Goal: Task Accomplishment & Management: Use online tool/utility

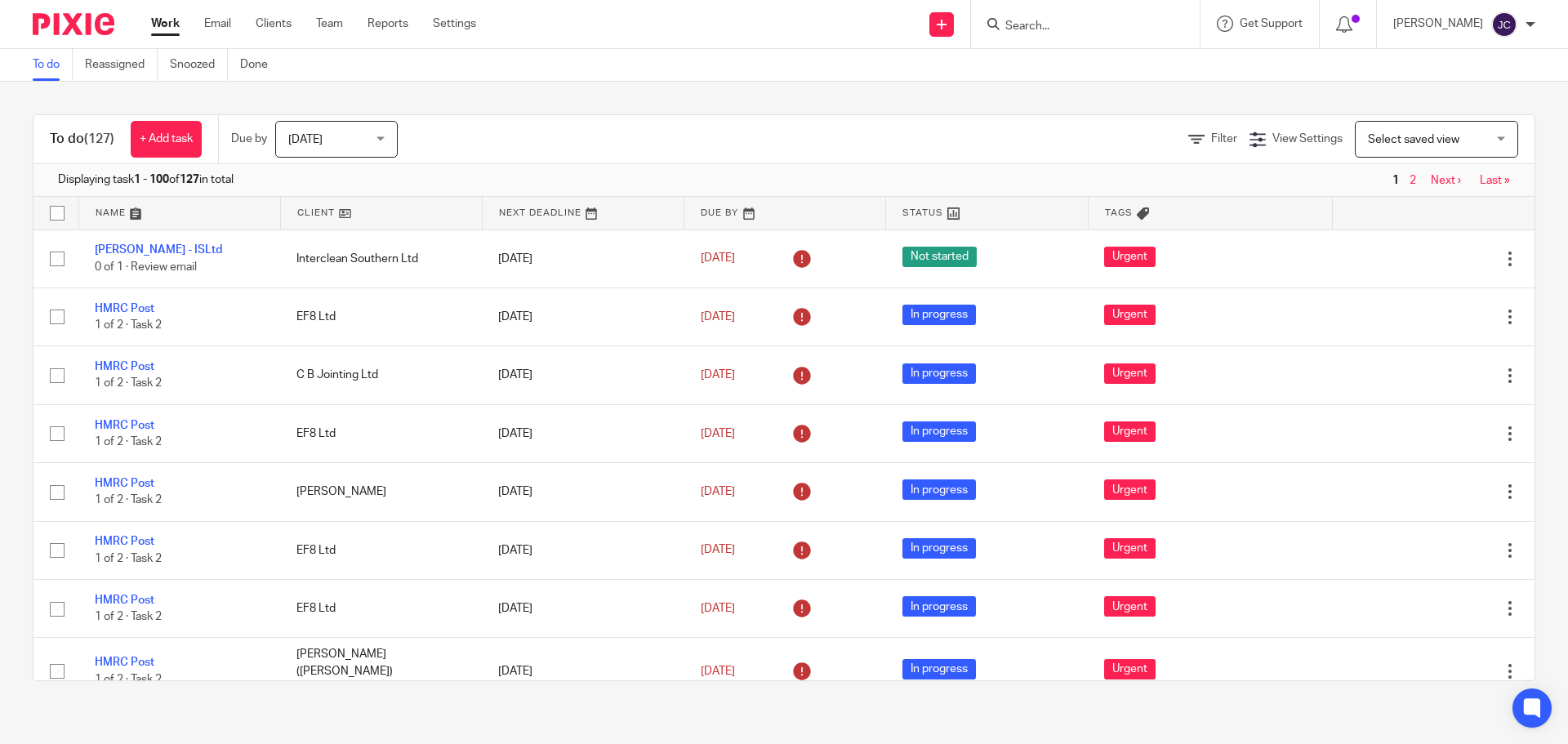
click at [1148, 13] on div at bounding box center [1085, 24] width 229 height 49
click at [1143, 28] on input "Search" at bounding box center [1077, 26] width 147 height 15
type input "ree"
click at [1098, 58] on link at bounding box center [1102, 63] width 203 height 24
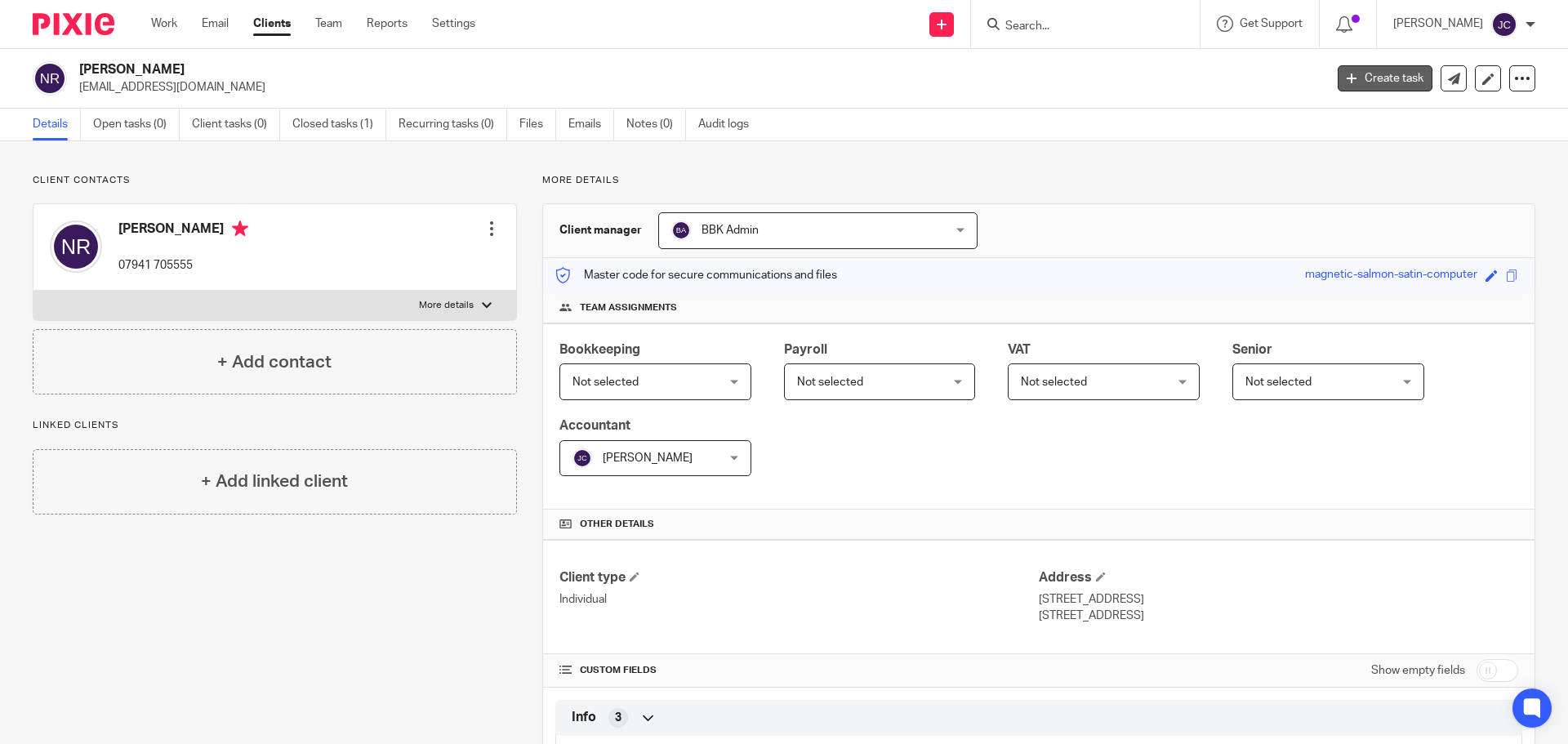
click at [1346, 69] on link "Create task" at bounding box center [1385, 78] width 95 height 26
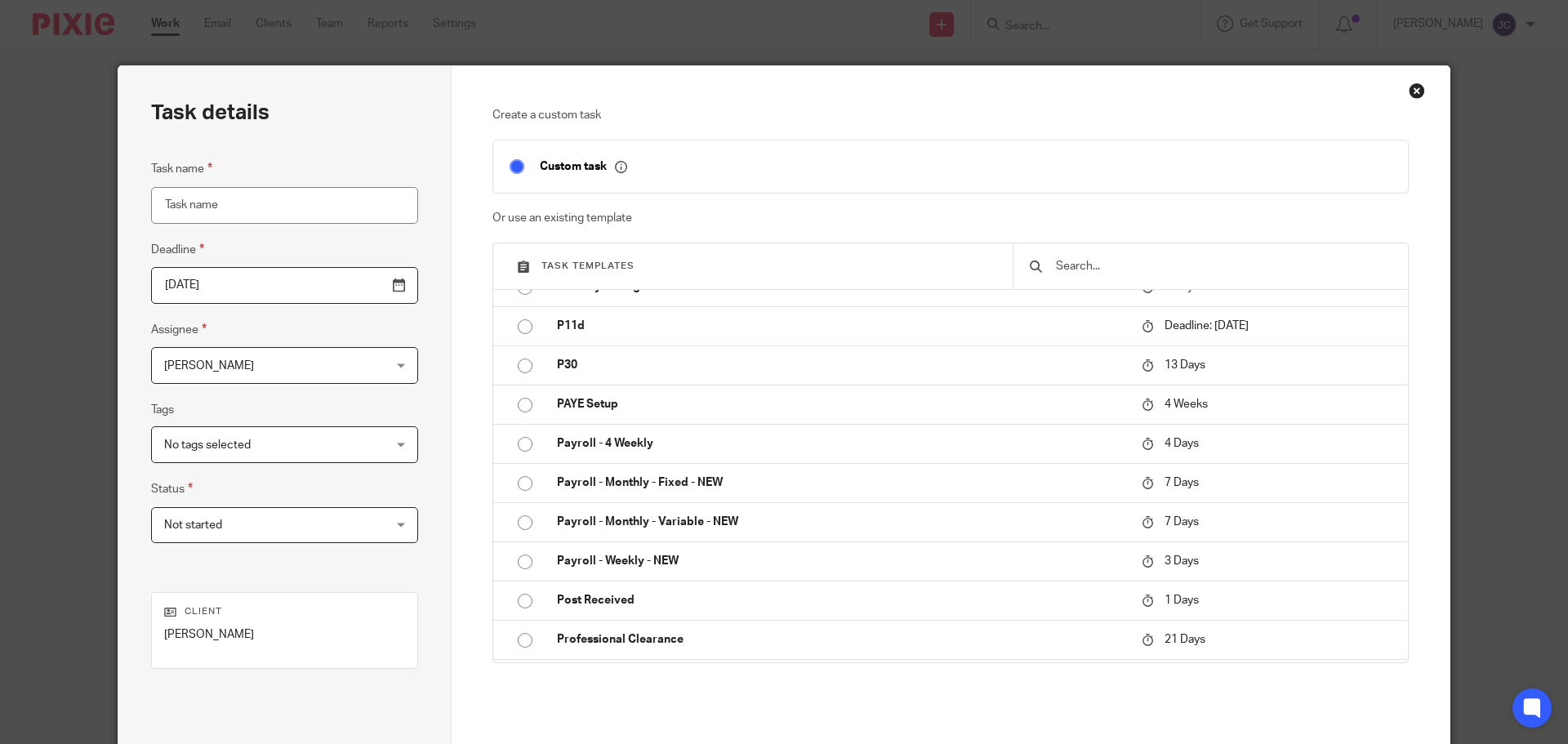
scroll to position [654, 0]
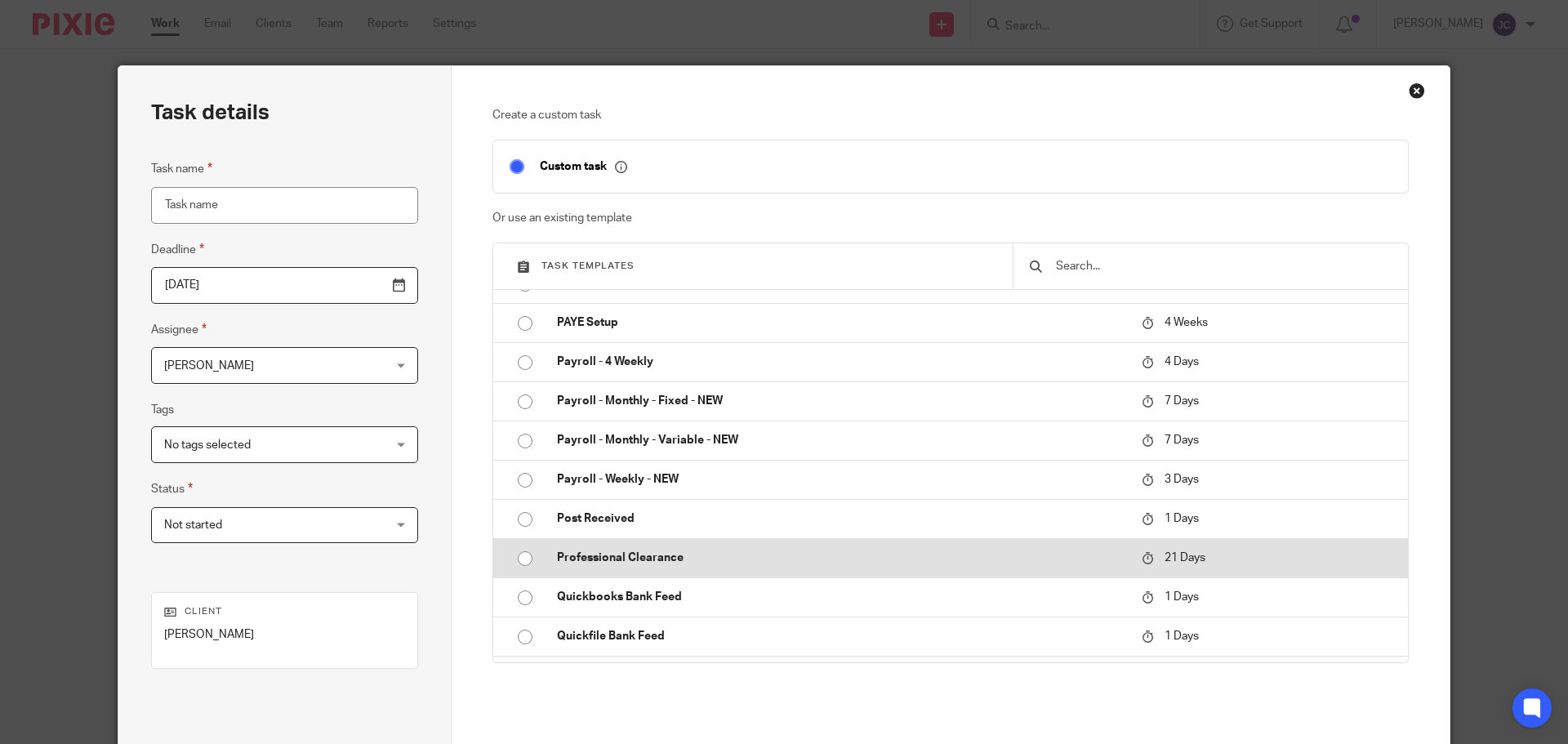
click at [518, 562] on input "radio" at bounding box center [525, 559] width 31 height 31
type input "[DATE]"
type input "Professional Clearance"
checkbox input "false"
radio input "false"
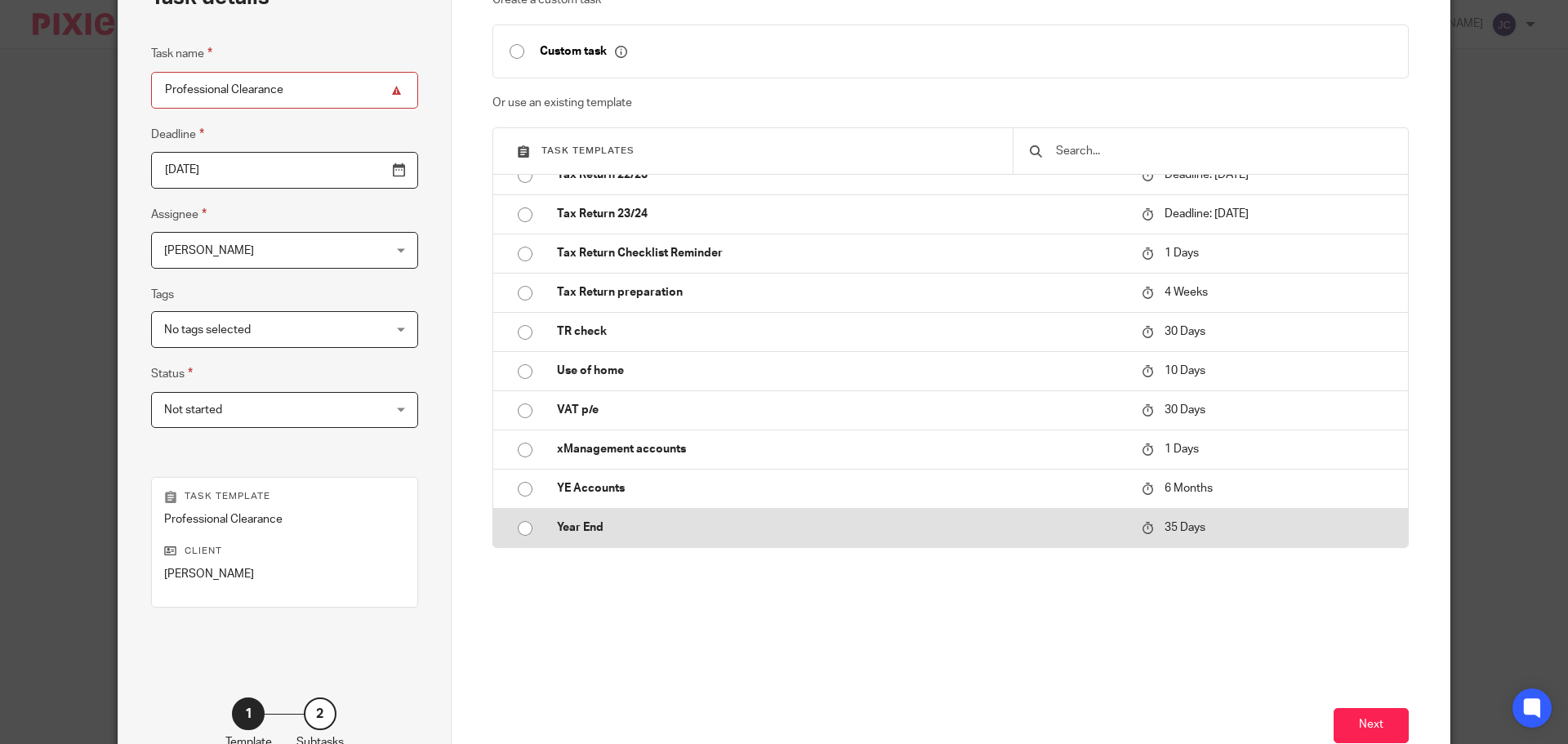
scroll to position [221, 0]
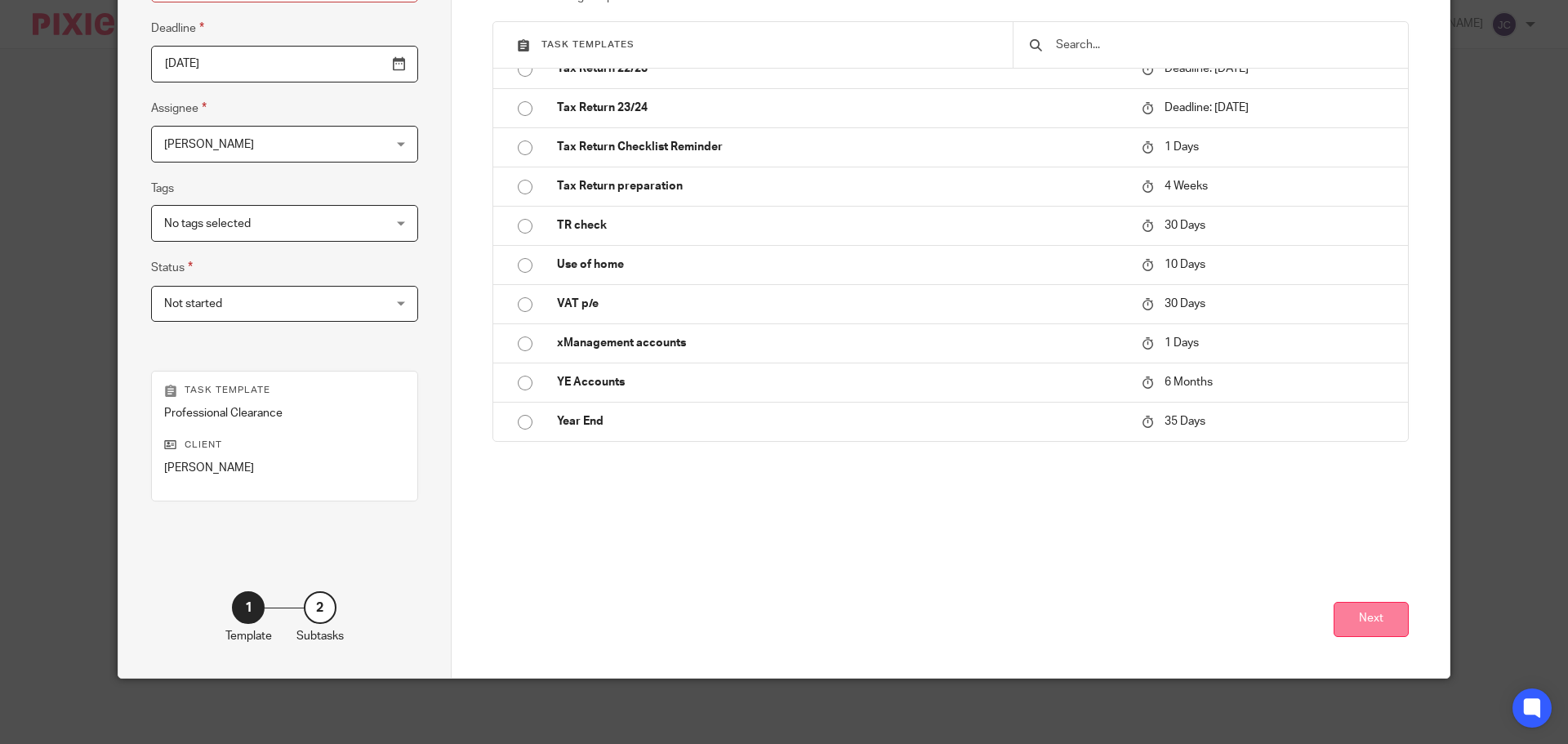
click at [1349, 624] on button "Next" at bounding box center [1370, 620] width 75 height 35
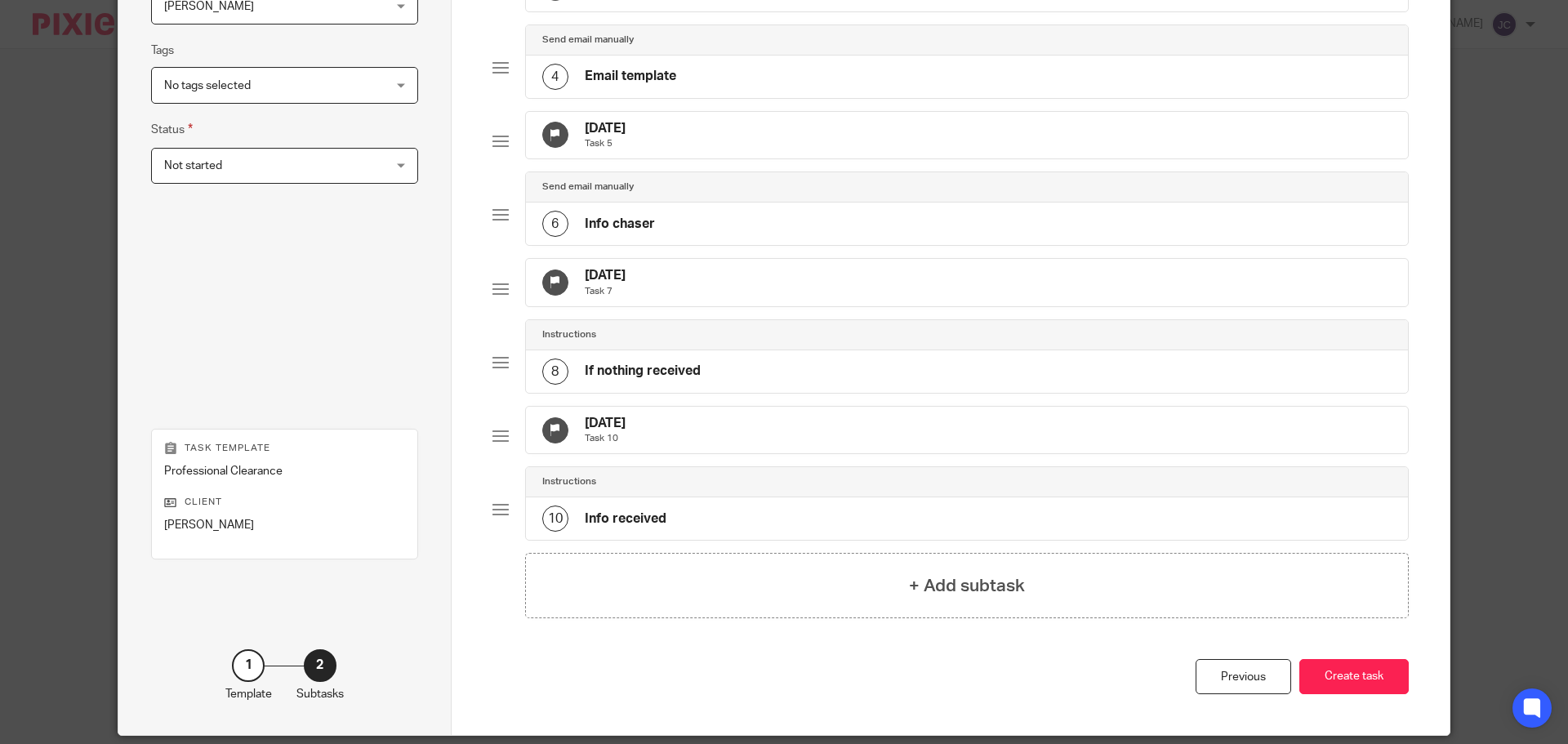
scroll to position [469, 0]
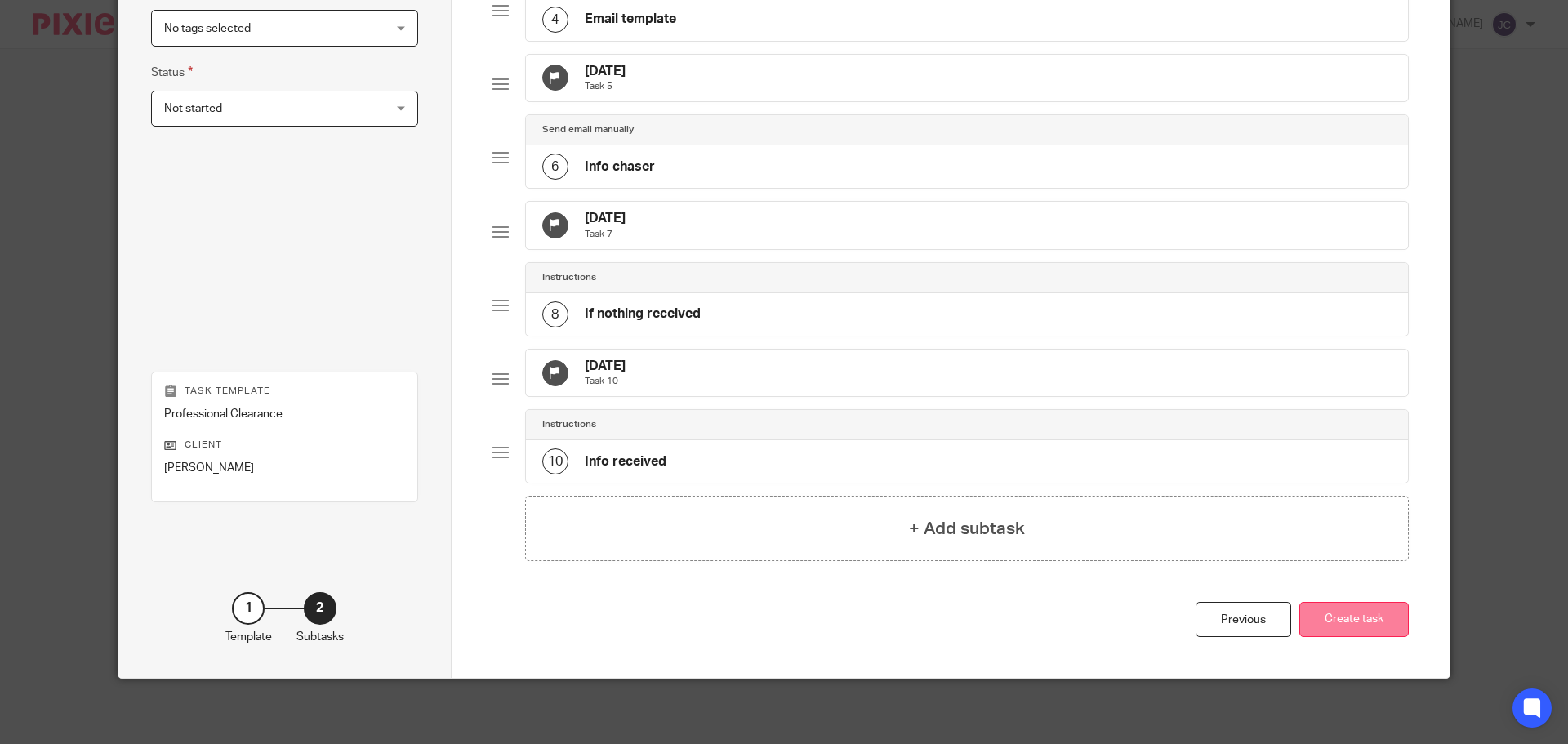
click at [1308, 608] on button "Create task" at bounding box center [1354, 620] width 110 height 35
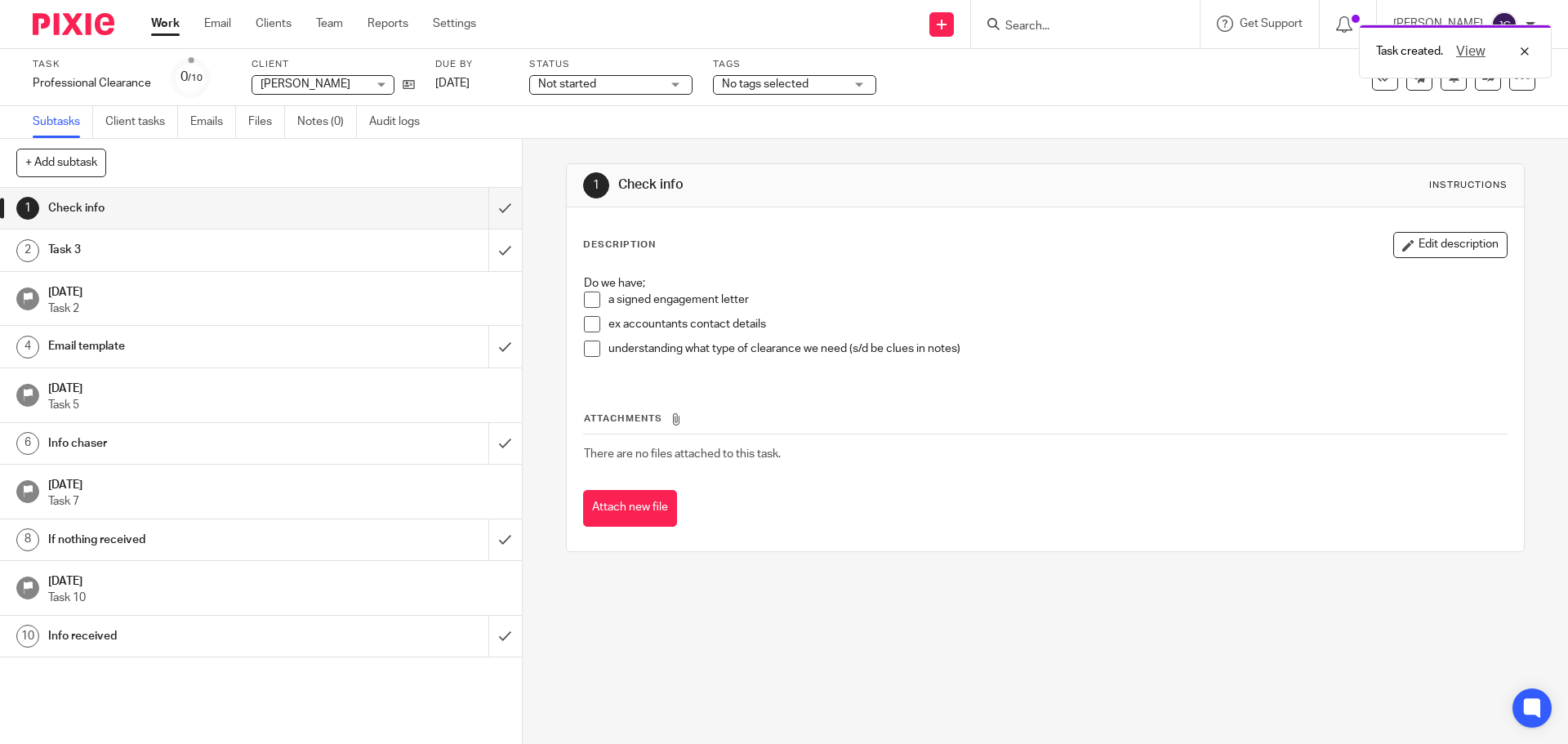
click at [584, 303] on span at bounding box center [592, 300] width 16 height 16
click at [584, 327] on span at bounding box center [592, 324] width 16 height 16
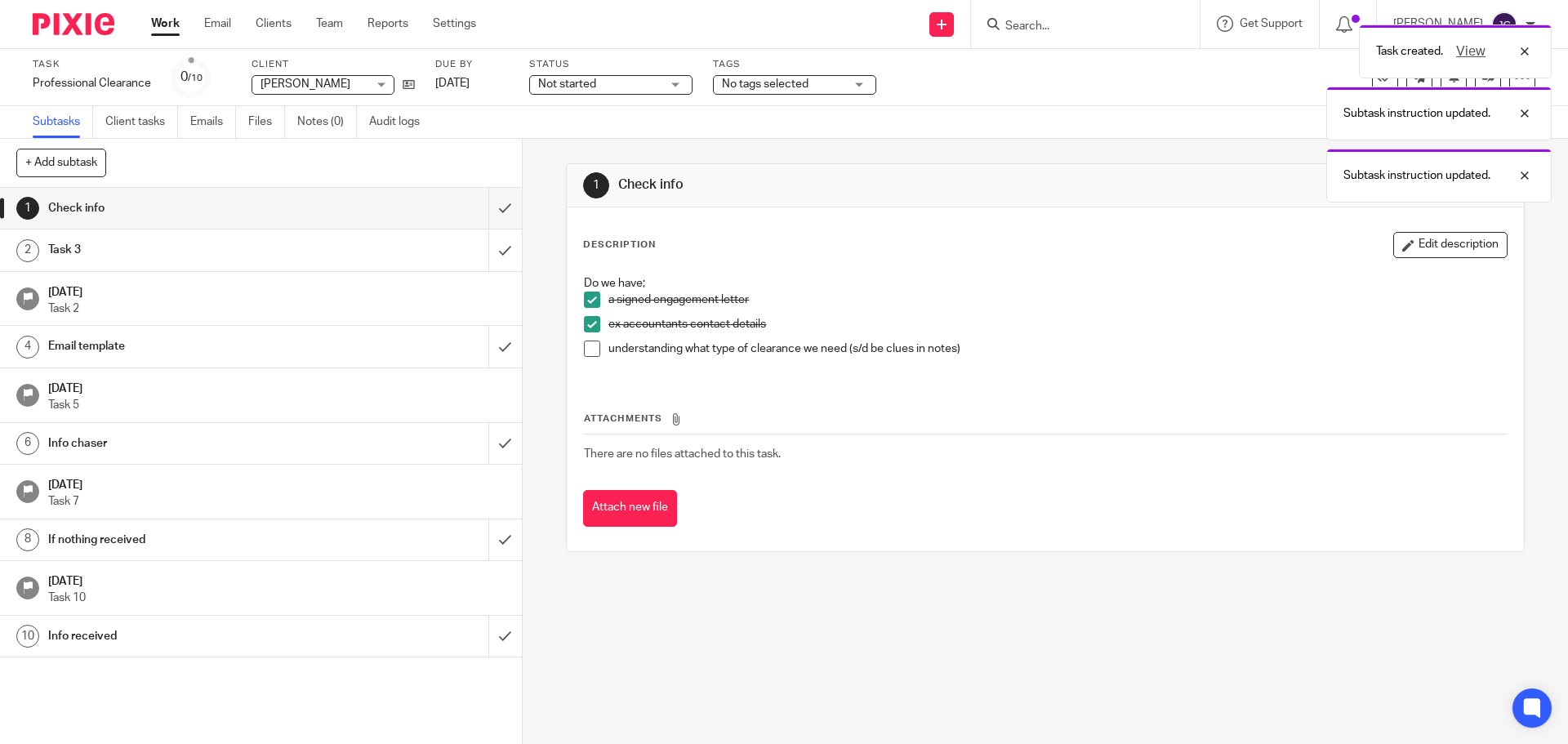
click at [589, 350] on span at bounding box center [592, 348] width 16 height 16
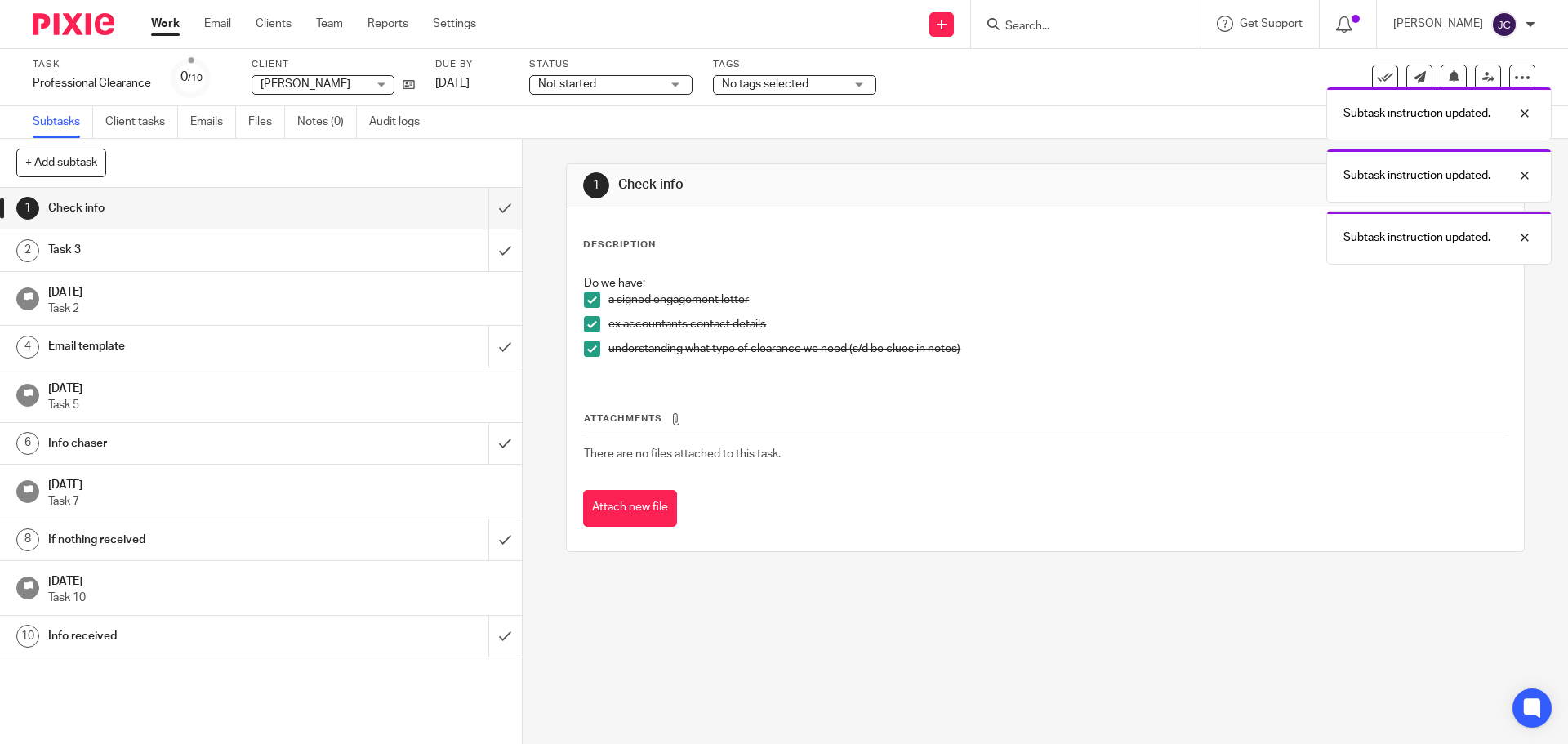
click at [640, 88] on span "Not started" at bounding box center [599, 84] width 122 height 17
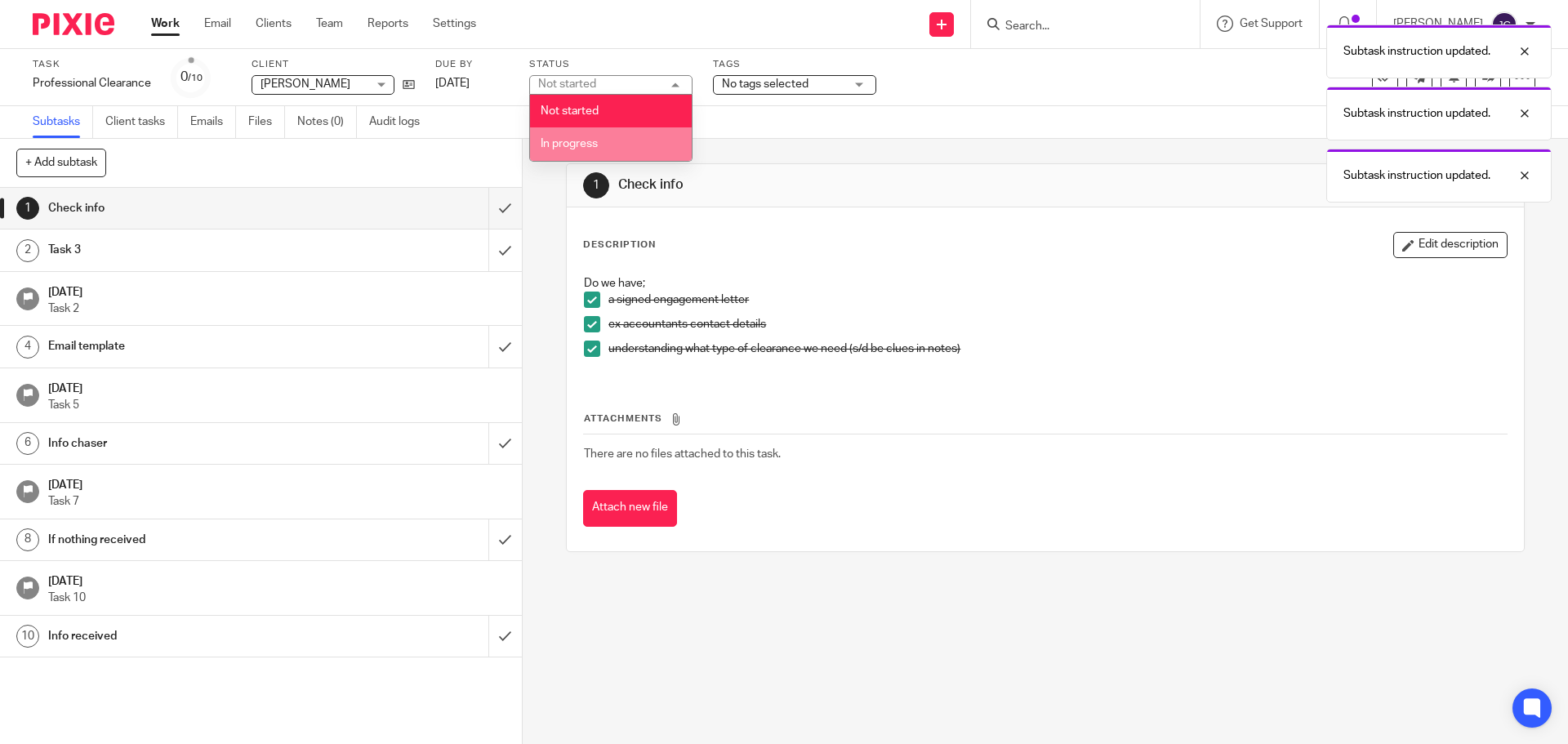
click at [635, 137] on li "In progress" at bounding box center [611, 144] width 162 height 34
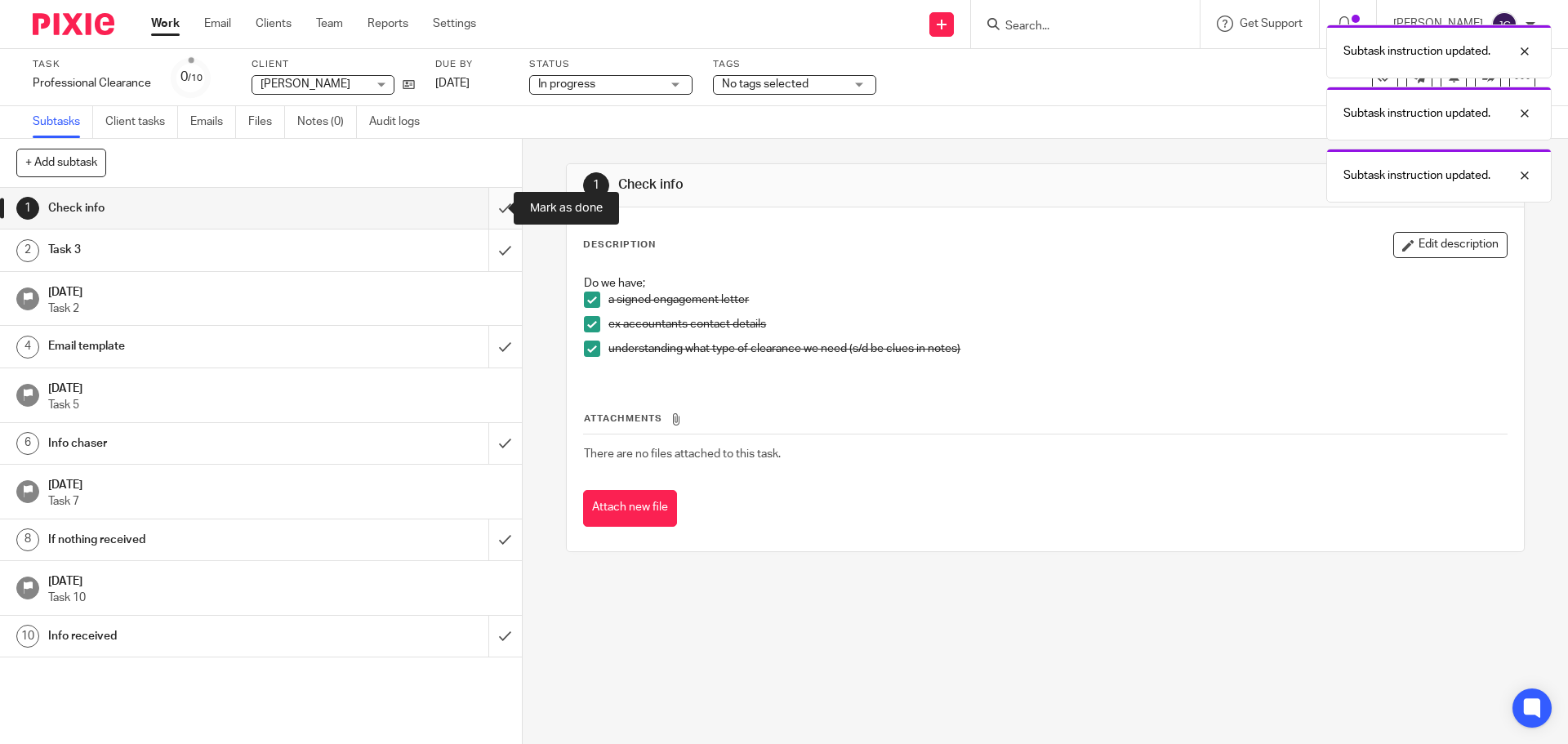
click at [479, 206] on input "submit" at bounding box center [261, 209] width 522 height 41
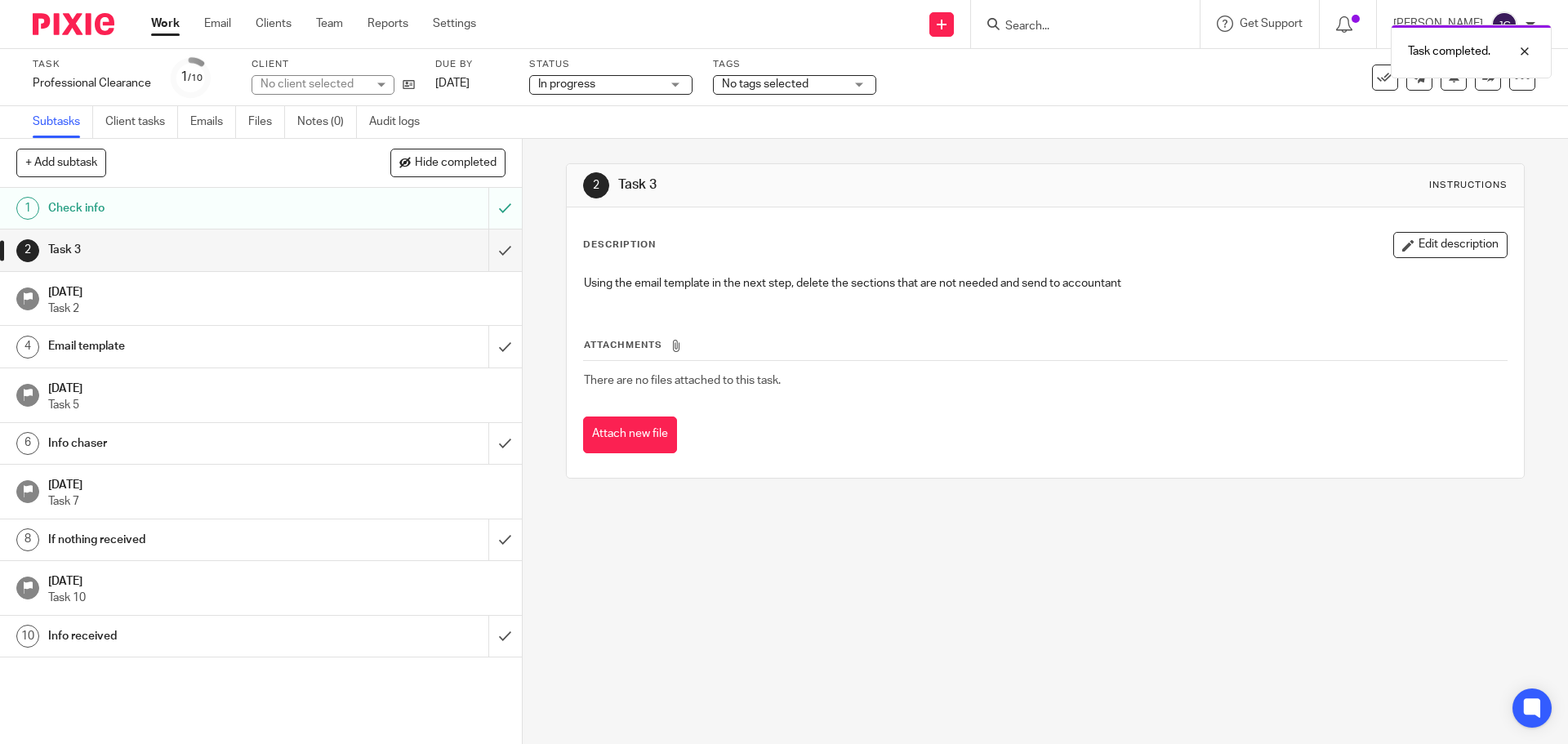
click at [354, 356] on div "Email template" at bounding box center [260, 345] width 424 height 24
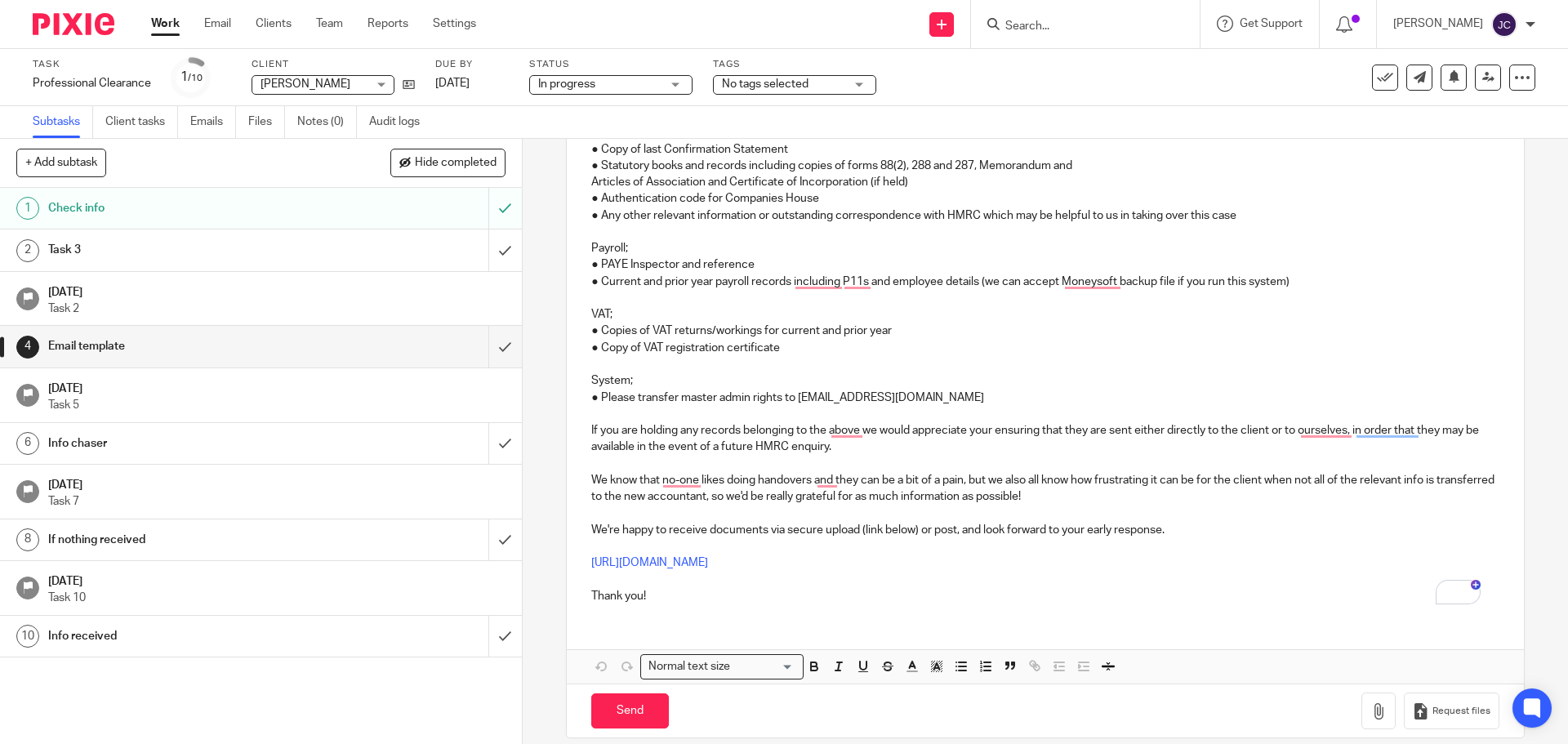
scroll to position [798, 0]
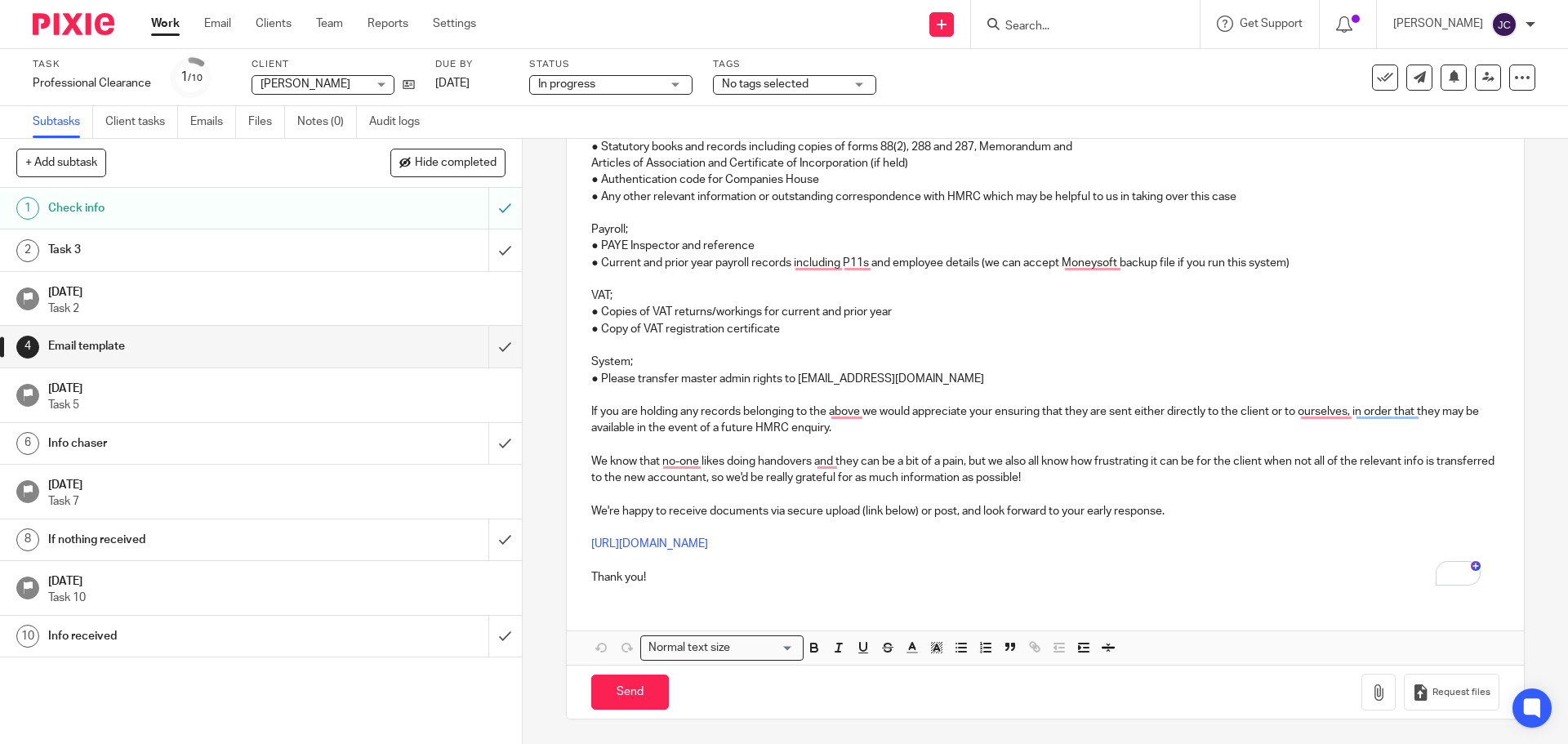
click at [1091, 477] on p "We know that no-one likes doing handovers and they can be a bit of a pain, but …" at bounding box center [1045, 469] width 908 height 34
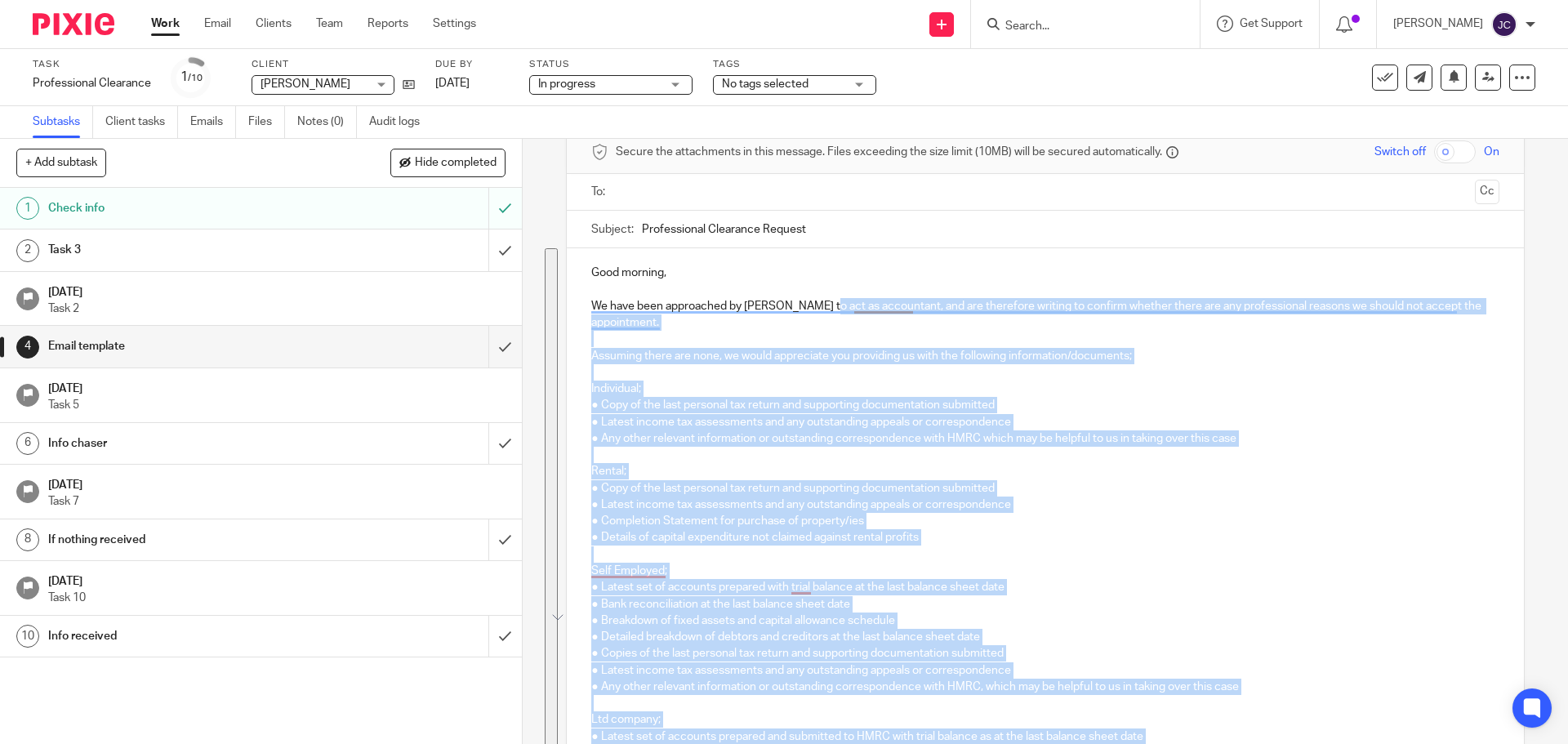
scroll to position [63, 0]
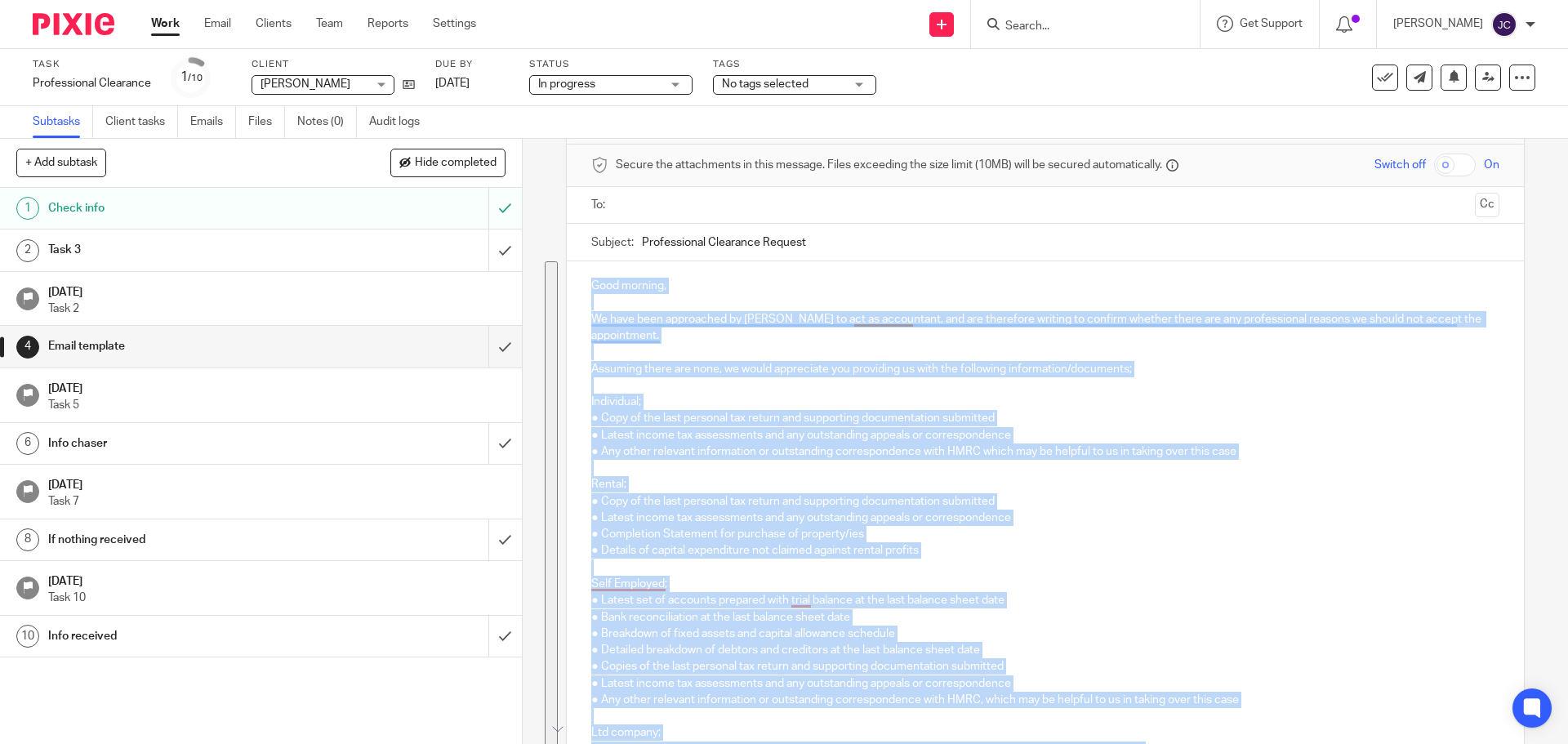
drag, startPoint x: 1088, startPoint y: 477, endPoint x: 591, endPoint y: 294, distance: 529.6
copy div "Lore ipsumdo, Si amet cons adipiscing el Sedd Eiusmo te inc ut laboreetdo, mag …"
click at [493, 354] on input "submit" at bounding box center [261, 346] width 522 height 41
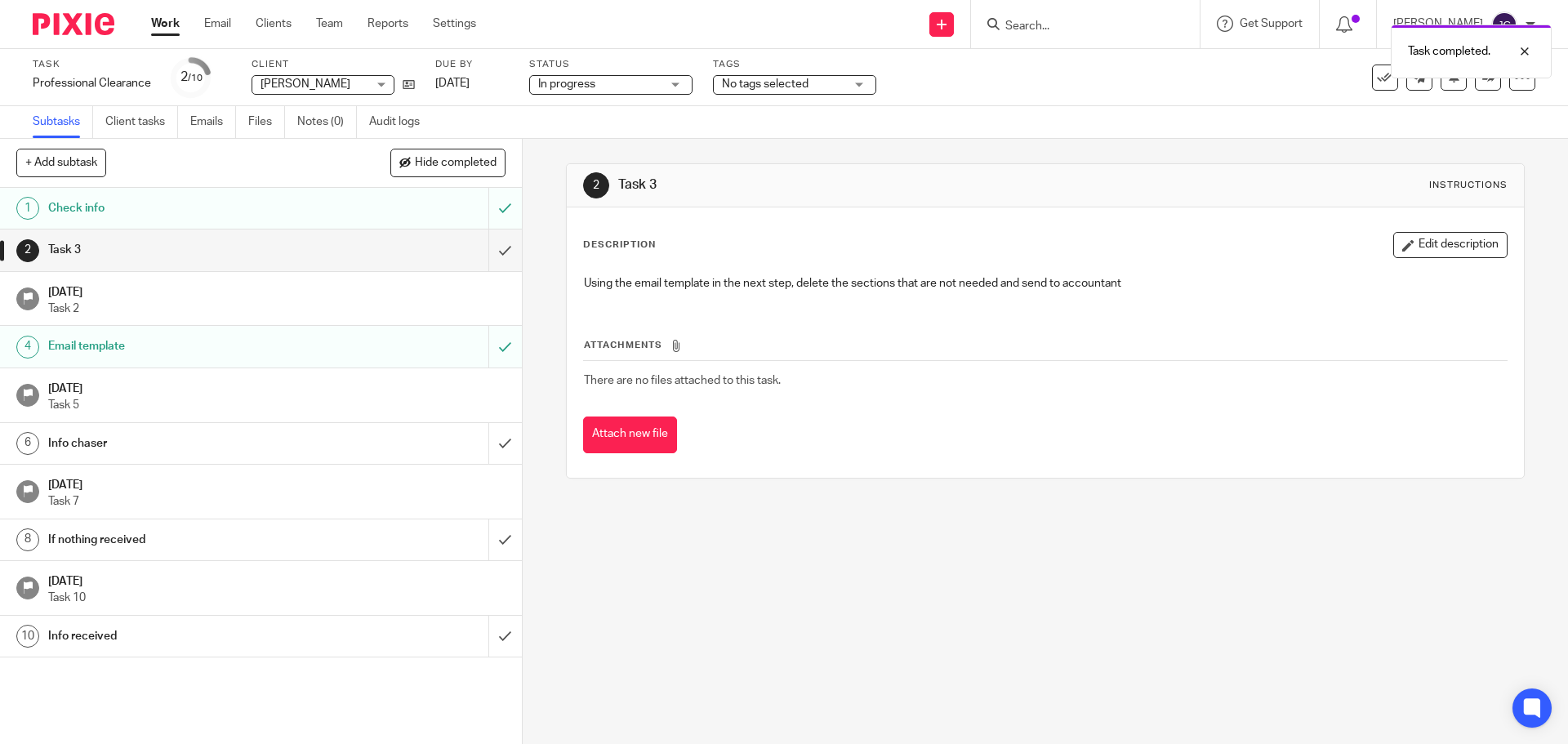
click at [435, 251] on div "Task 3" at bounding box center [260, 249] width 424 height 24
click at [496, 245] on input "submit" at bounding box center [261, 250] width 522 height 41
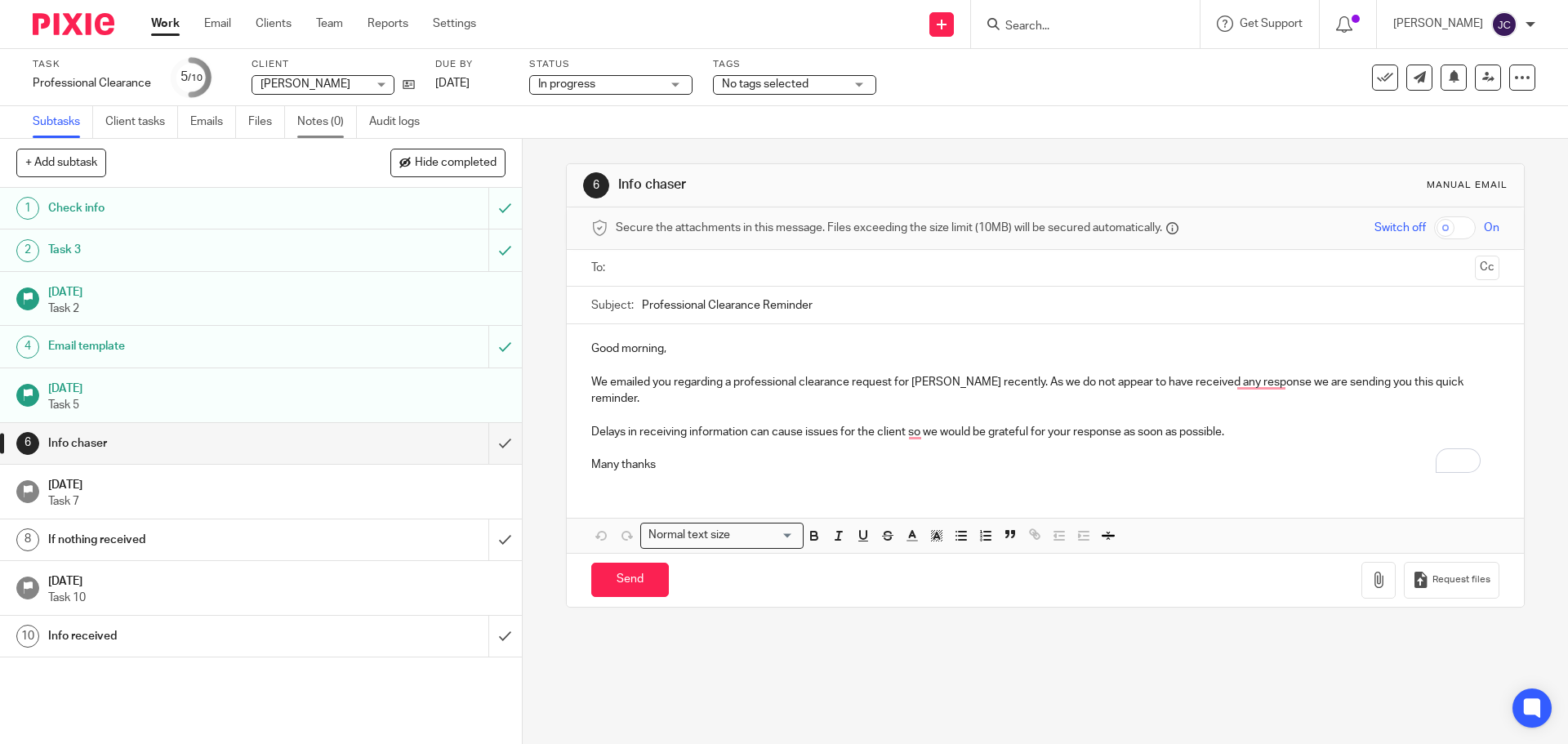
click at [315, 117] on link "Notes (0)" at bounding box center [327, 121] width 59 height 32
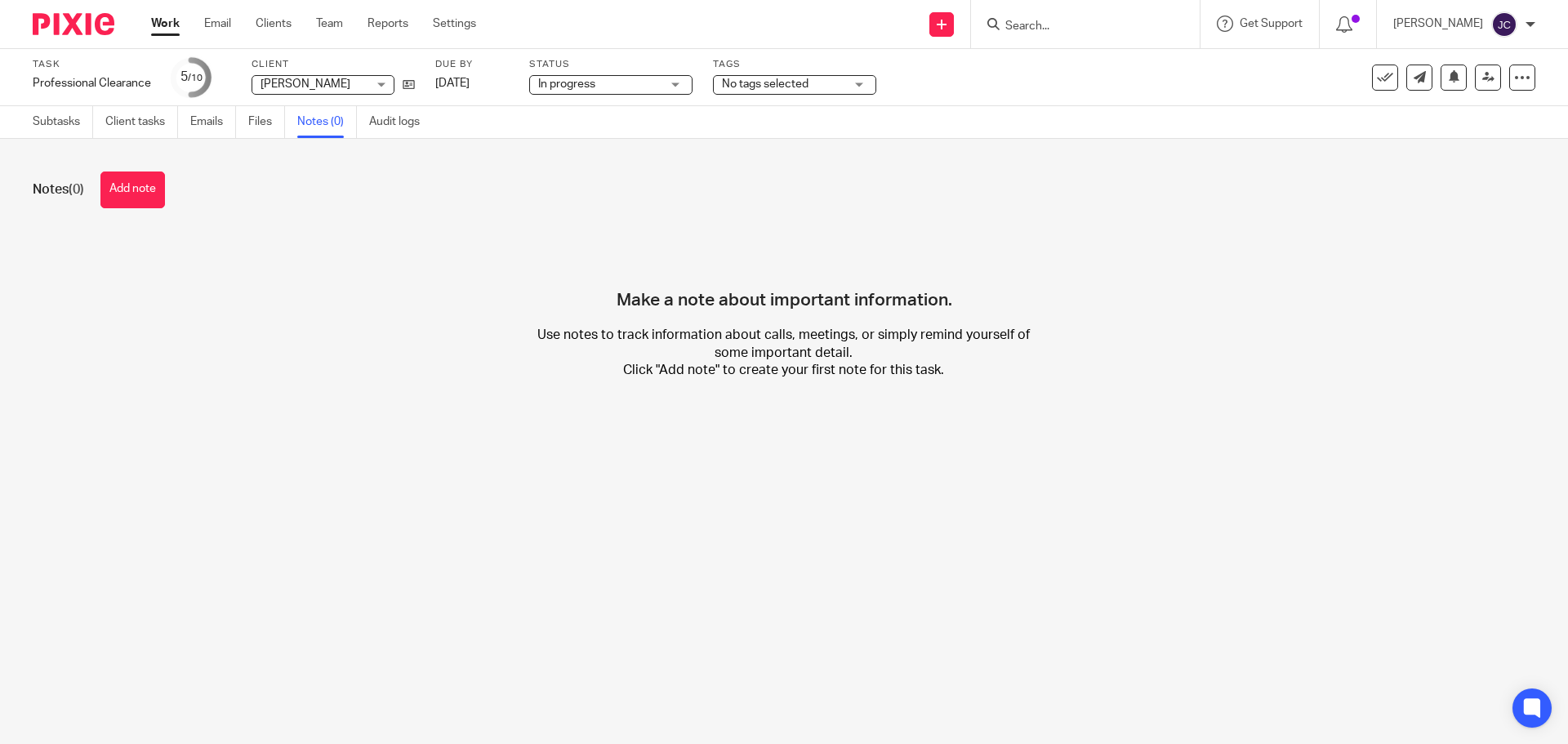
click at [145, 195] on button "Add note" at bounding box center [133, 190] width 65 height 37
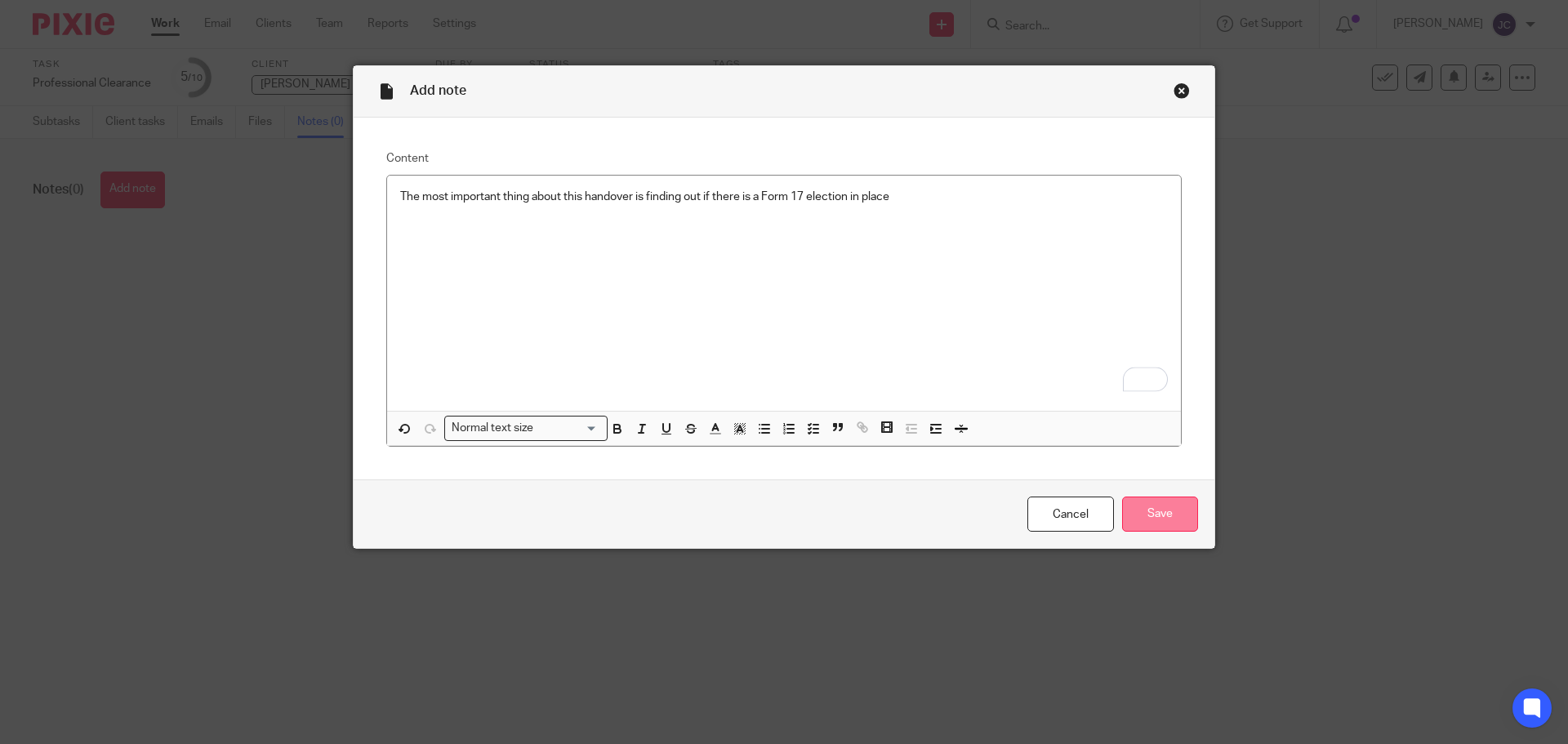
click at [1164, 512] on input "Save" at bounding box center [1160, 514] width 76 height 35
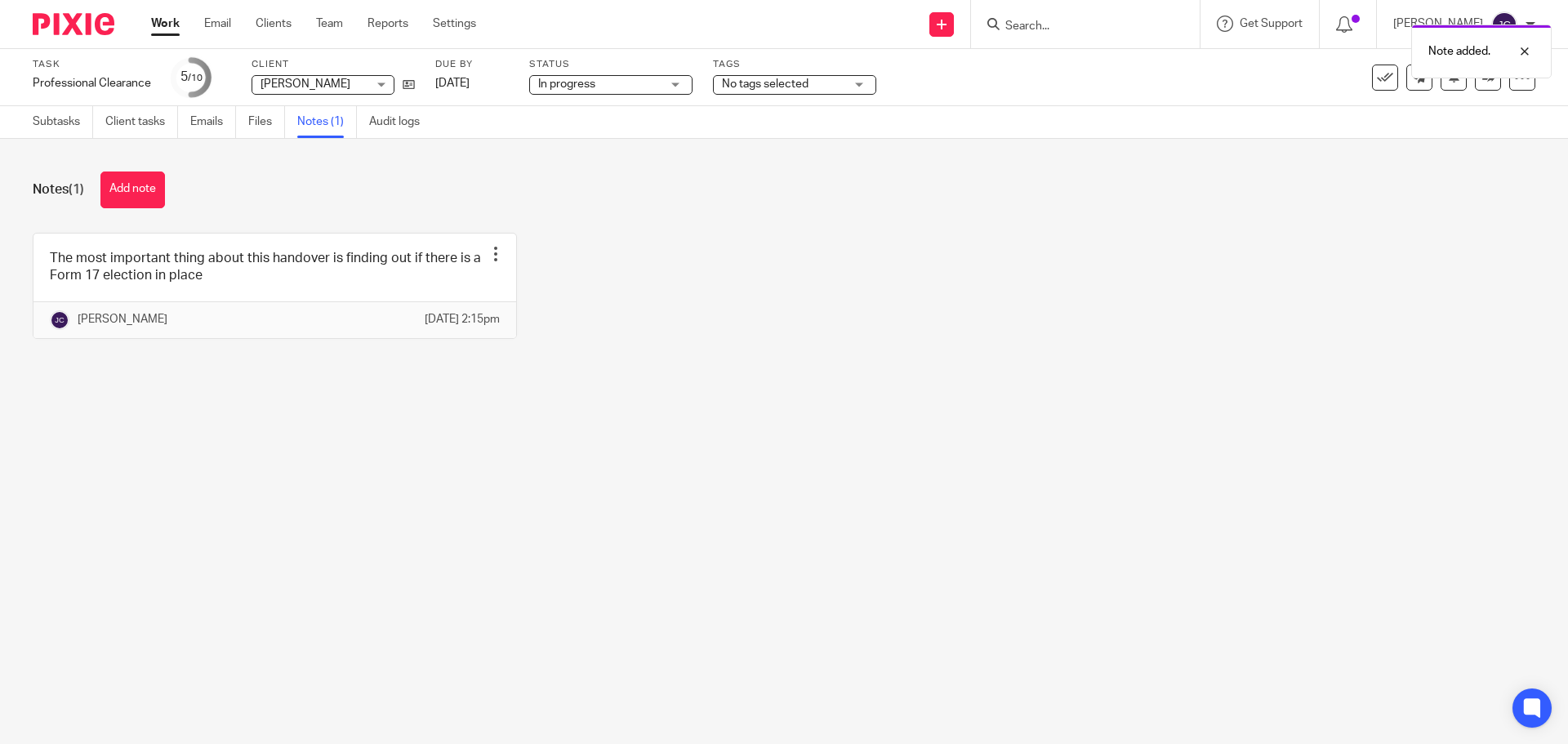
click at [760, 87] on span "No tags selected" at bounding box center [764, 84] width 86 height 12
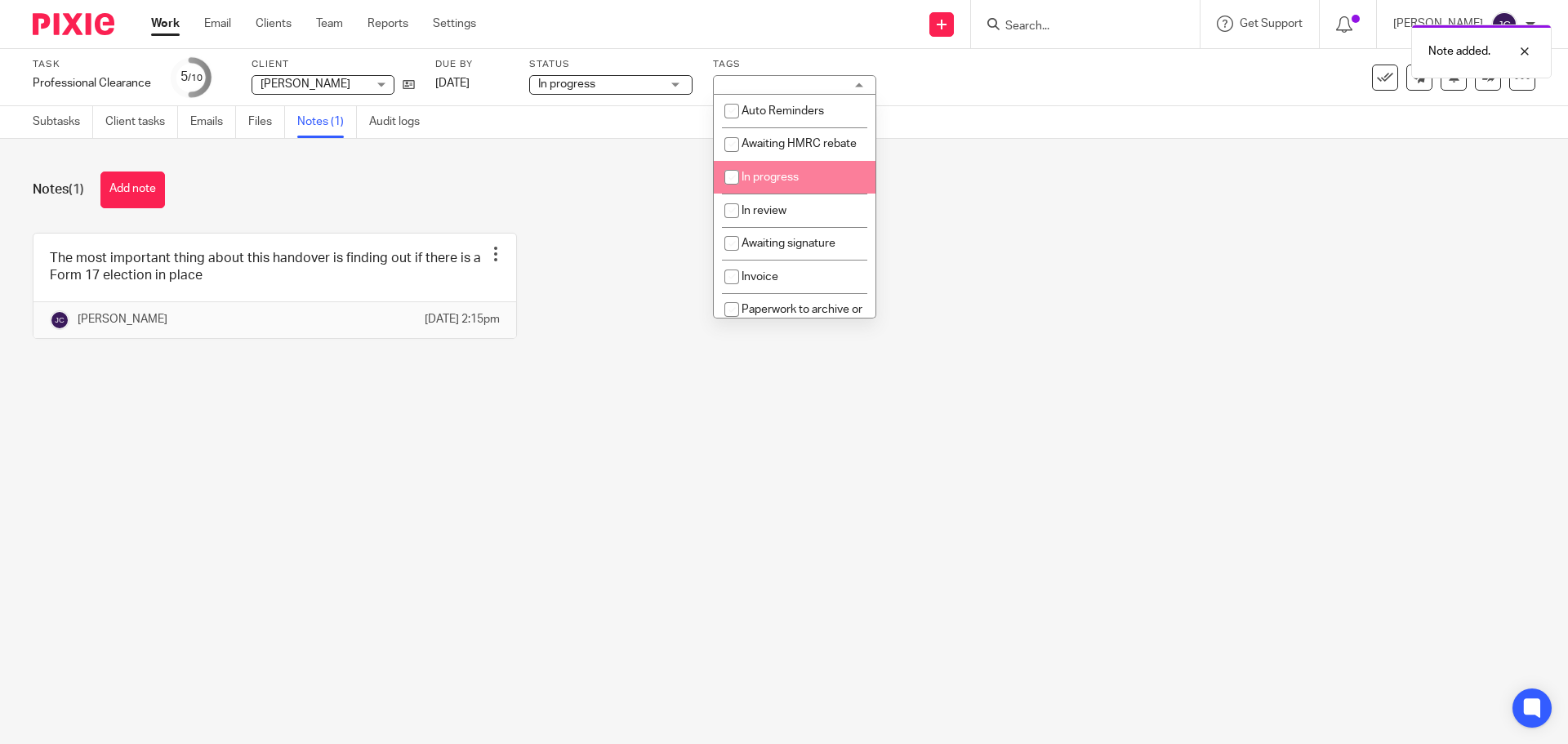
click at [810, 193] on li "In progress" at bounding box center [794, 178] width 162 height 34
checkbox input "true"
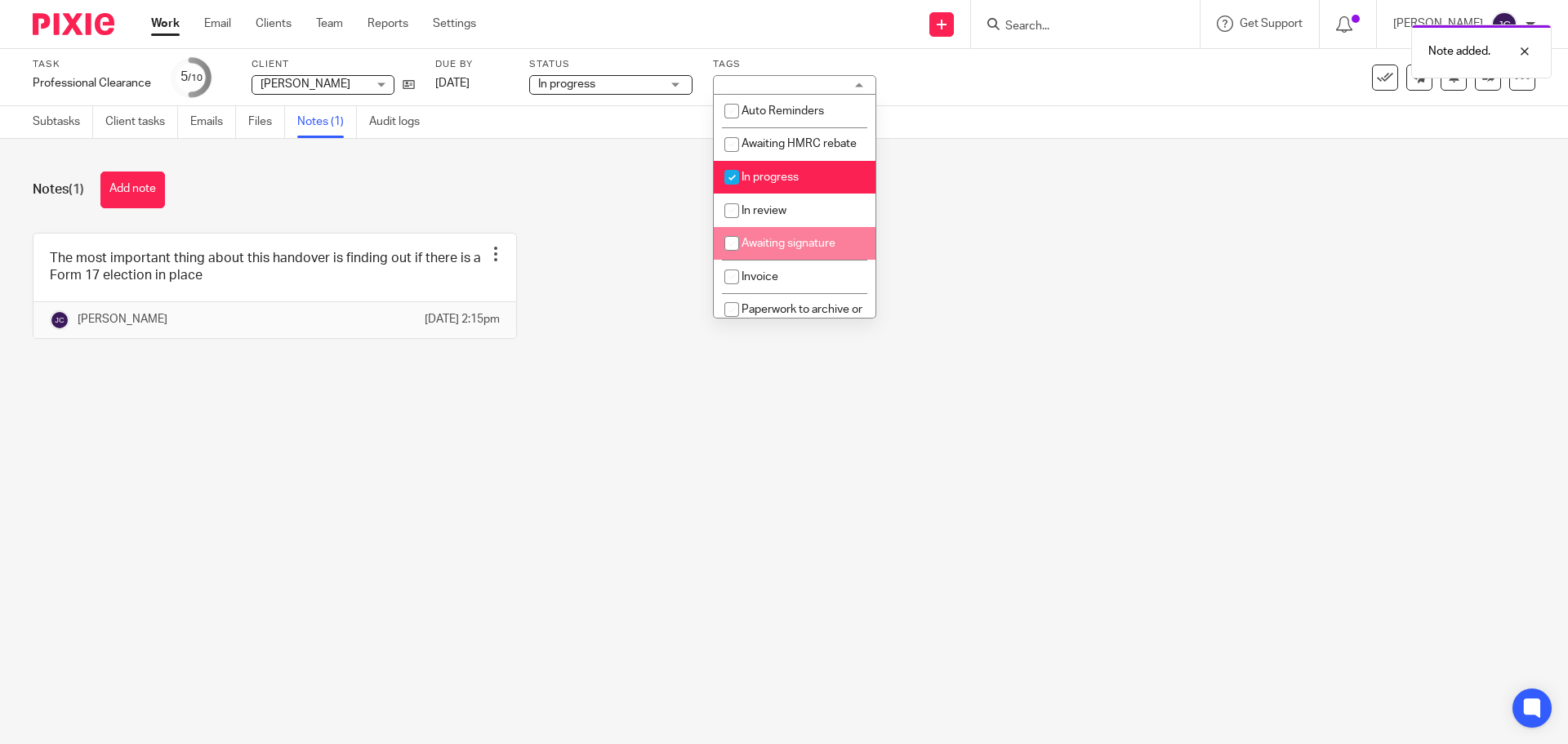
click at [654, 257] on div "The most important thing about this handover is finding out if there is a Form …" at bounding box center [772, 298] width 1528 height 131
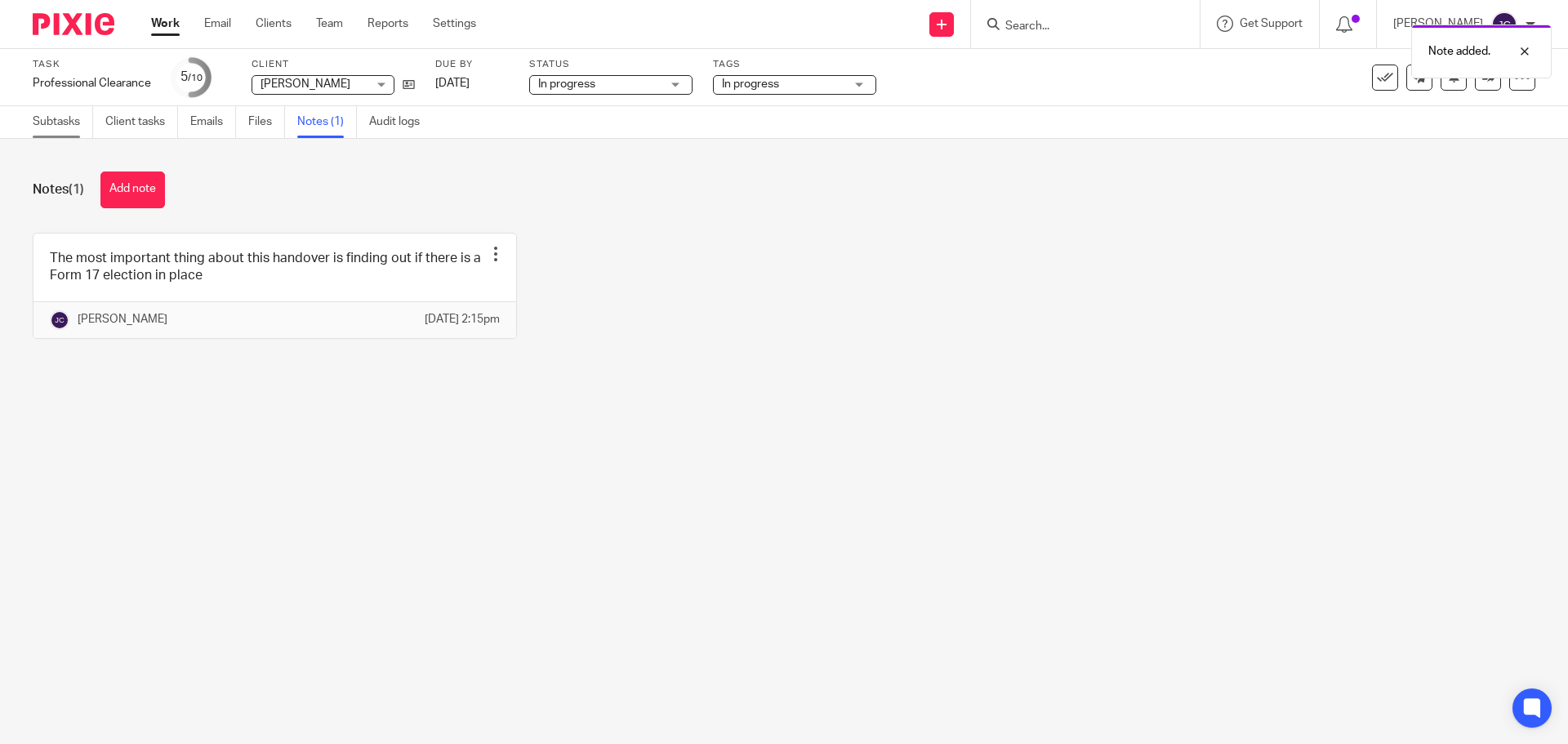
click at [65, 118] on link "Subtasks" at bounding box center [63, 121] width 60 height 32
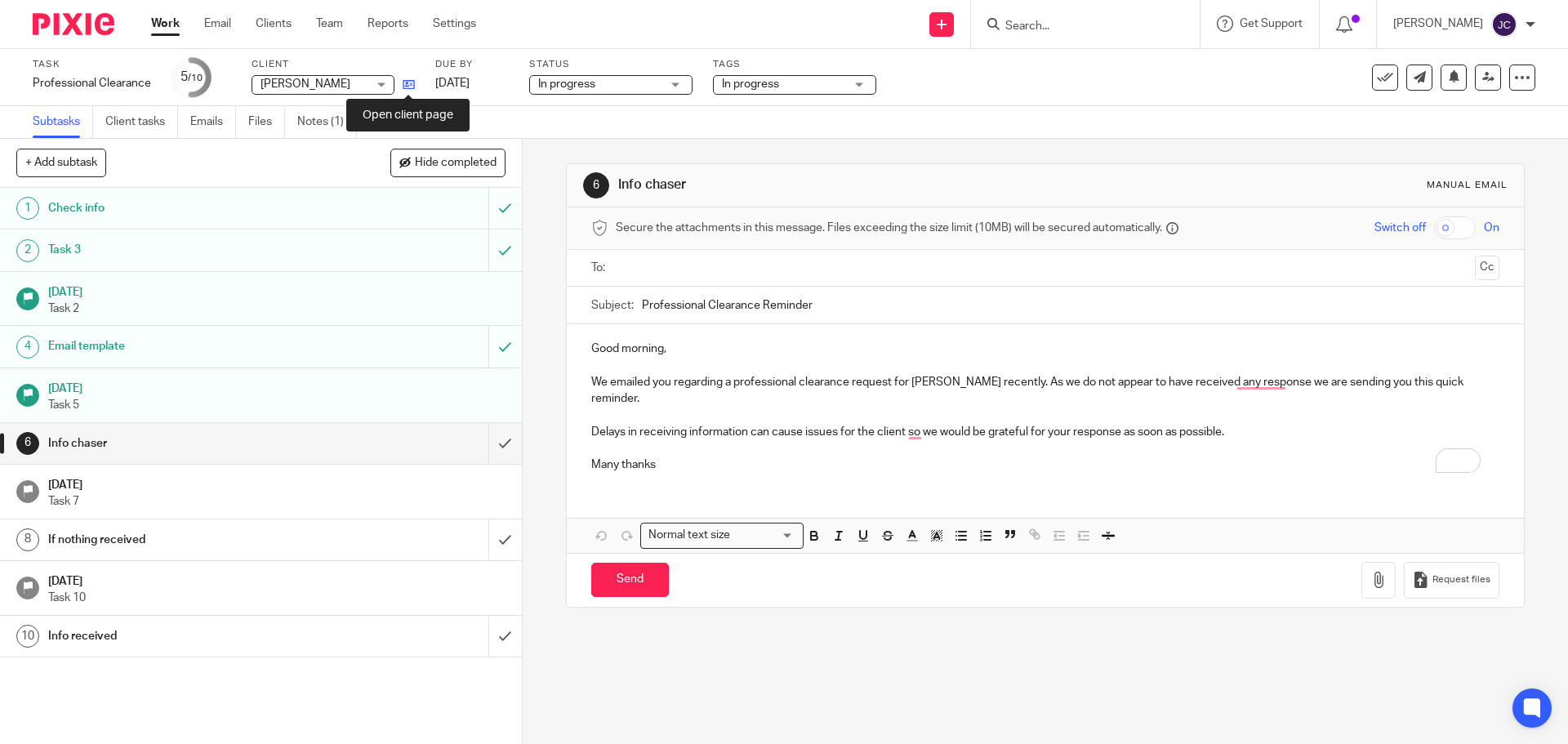
click at [411, 84] on icon at bounding box center [408, 84] width 13 height 13
